Goal: Find specific page/section: Find specific page/section

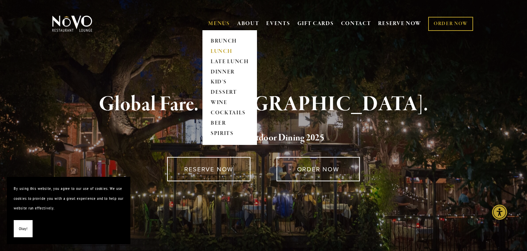
click at [215, 52] on link "LUNCH" at bounding box center [229, 51] width 43 height 10
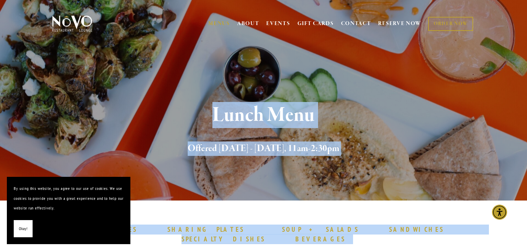
drag, startPoint x: 318, startPoint y: 73, endPoint x: 21, endPoint y: -6, distance: 307.5
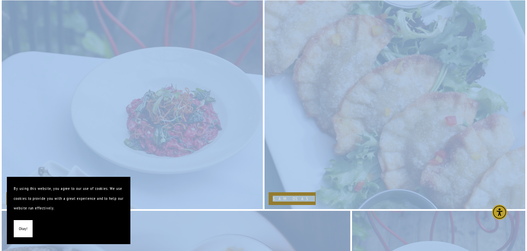
drag, startPoint x: 389, startPoint y: 79, endPoint x: 374, endPoint y: 257, distance: 178.4
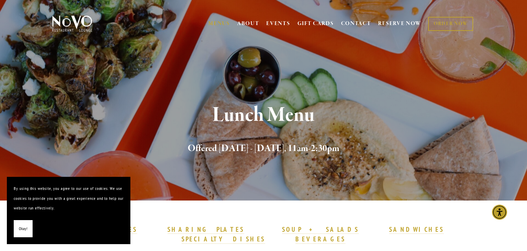
click at [22, 222] on button "Okay!" at bounding box center [23, 228] width 19 height 17
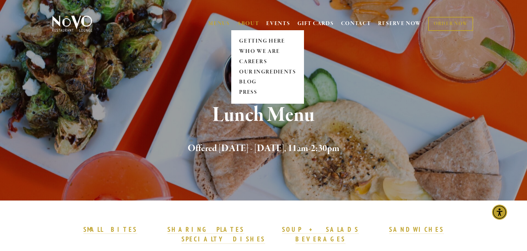
click at [248, 19] on span "ABOUT GETTING HERE WHO WE ARE CAREERS OUR INGREDIENTS BLOG PRESS" at bounding box center [248, 23] width 22 height 13
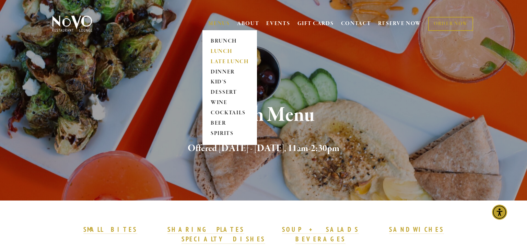
click at [222, 61] on link "LATE LUNCH" at bounding box center [229, 62] width 43 height 10
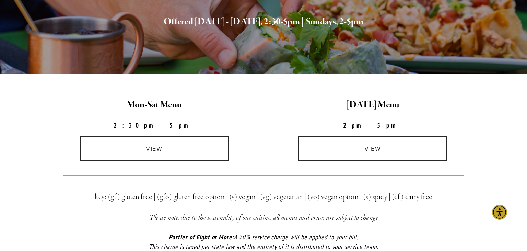
scroll to position [145, 0]
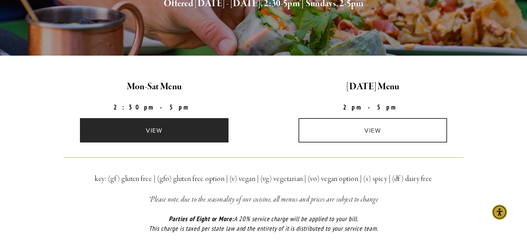
click at [183, 125] on link "view" at bounding box center [154, 130] width 149 height 24
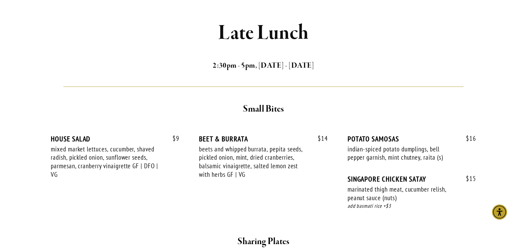
scroll to position [85, 0]
